Goal: Task Accomplishment & Management: Manage account settings

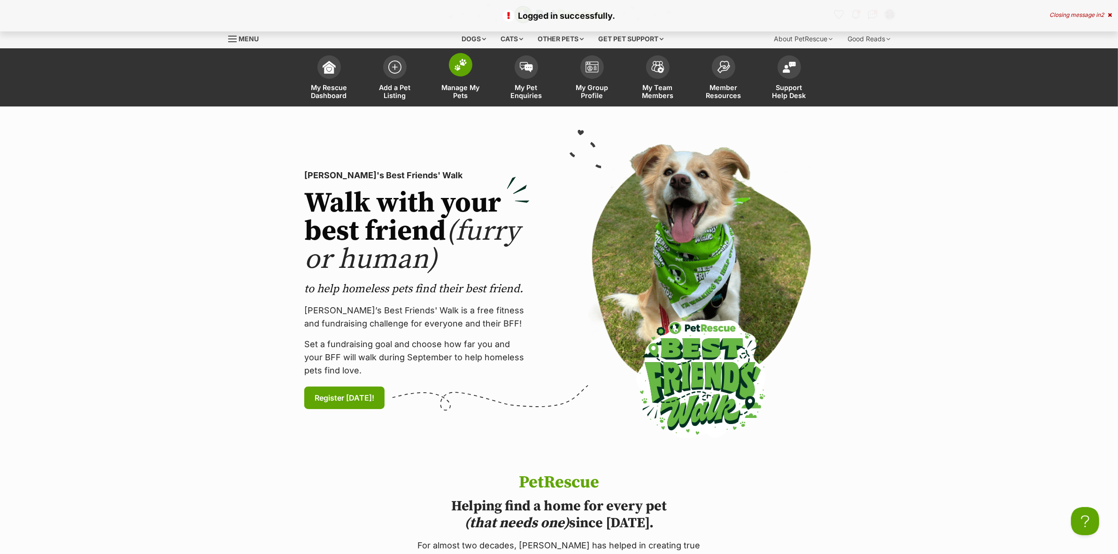
click at [467, 74] on link "Manage My Pets" at bounding box center [461, 79] width 66 height 56
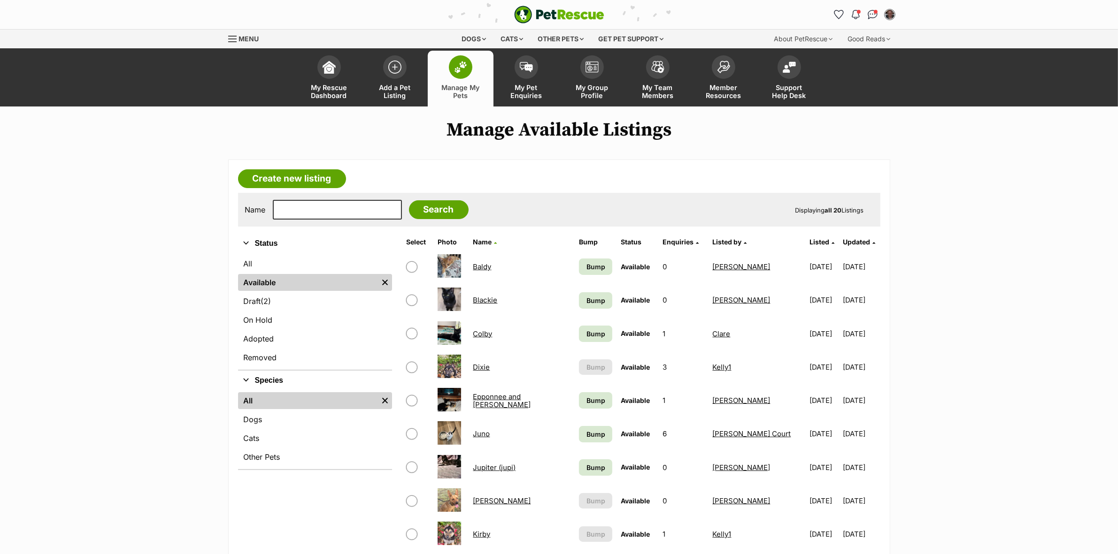
click at [500, 463] on link "Jupiter (jupi)" at bounding box center [494, 467] width 43 height 9
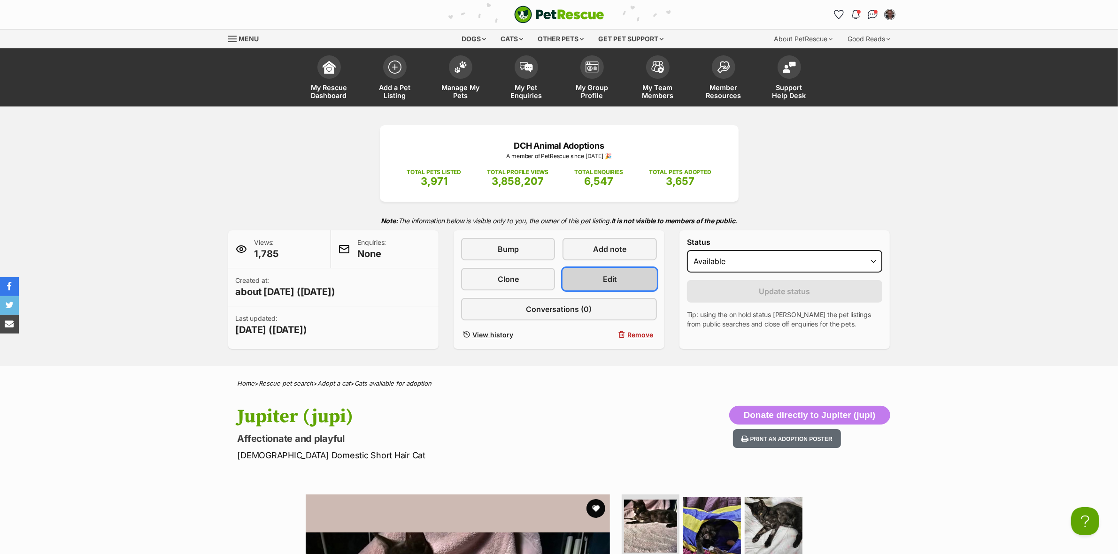
click at [616, 277] on link "Edit" at bounding box center [609, 279] width 94 height 23
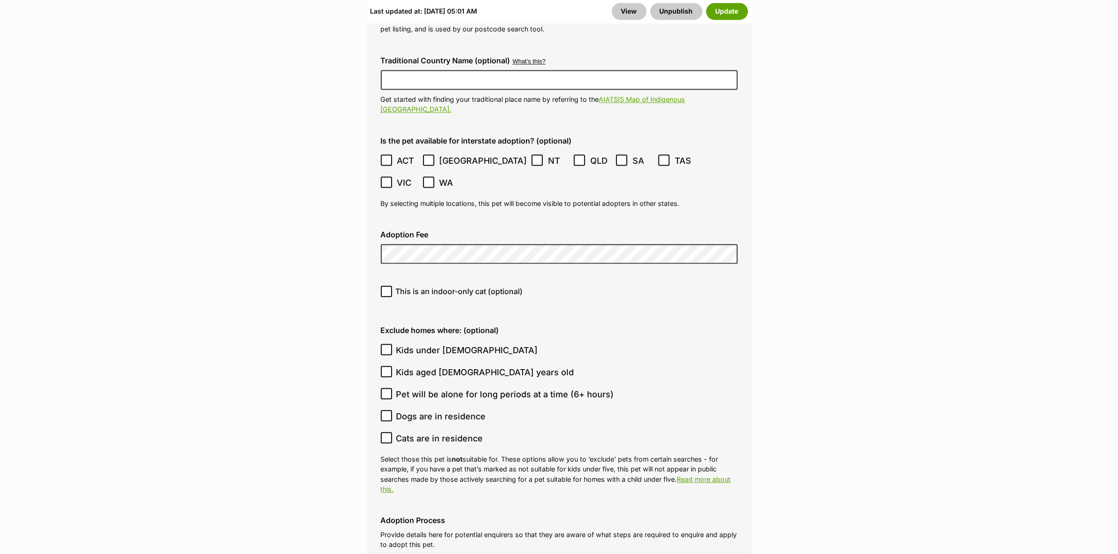
scroll to position [2405, 0]
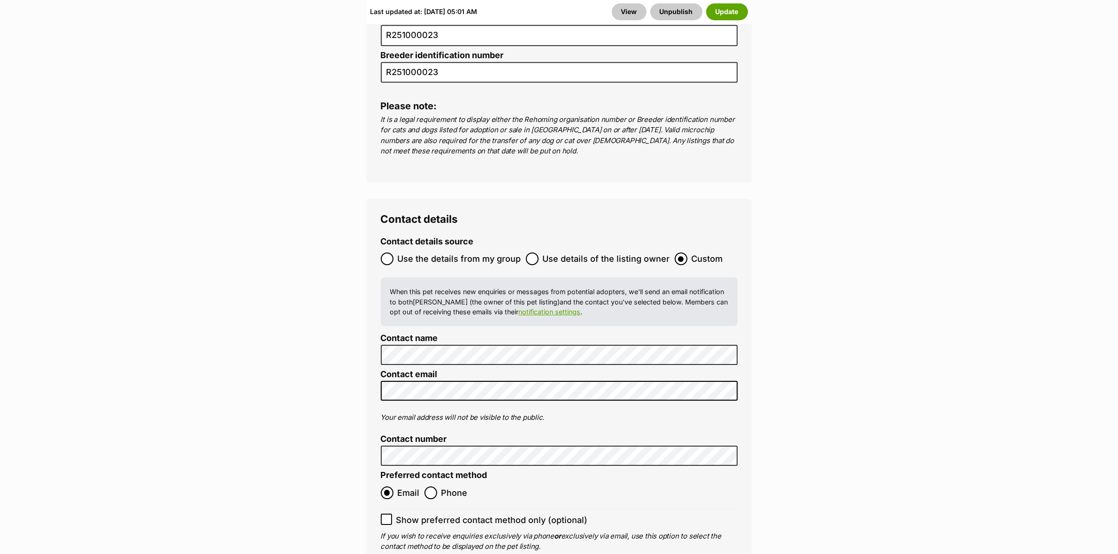
scroll to position [3931, 0]
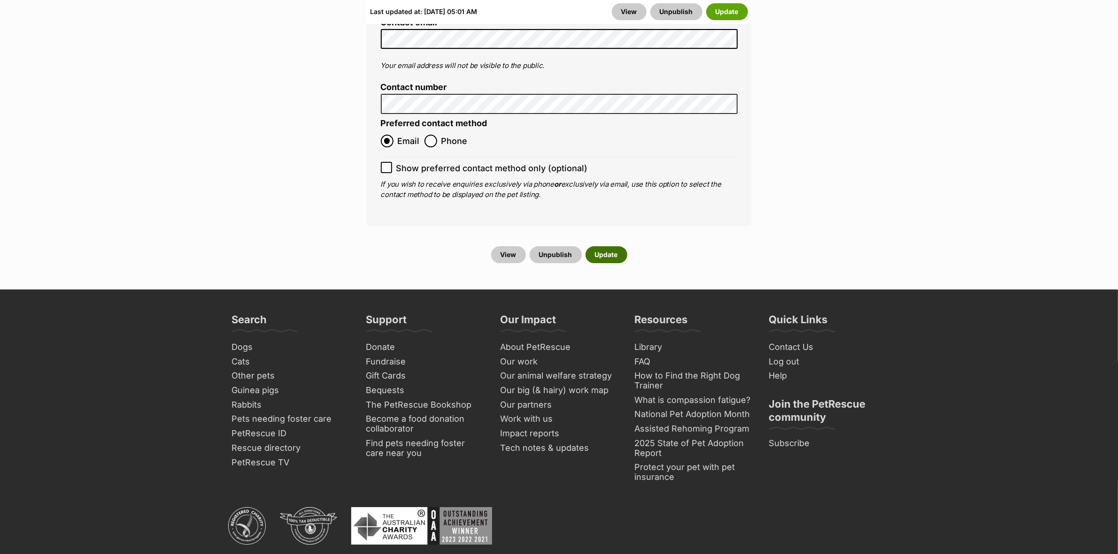
click at [606, 246] on button "Update" at bounding box center [606, 254] width 42 height 17
